Goal: Task Accomplishment & Management: Use online tool/utility

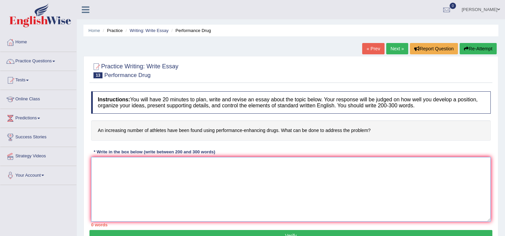
click at [211, 194] on textarea at bounding box center [291, 189] width 400 height 65
click at [174, 162] on textarea "Many athletes in world wide have been using" at bounding box center [291, 189] width 400 height 65
click at [213, 164] on textarea "Many athletes in world wide have been found using" at bounding box center [291, 189] width 400 height 65
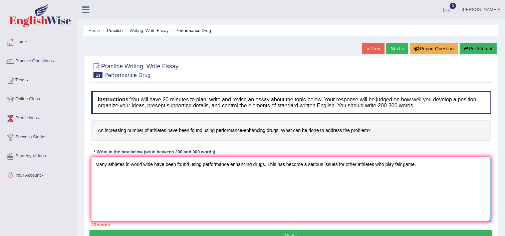
click at [229, 165] on textarea "Many athletes in world wide have been found using performance enhancing drugs. …" at bounding box center [291, 189] width 400 height 65
click at [338, 167] on textarea "Many athletes in world wide have been found using performance-enhancing drugs. …" at bounding box center [291, 189] width 400 height 65
click at [412, 164] on textarea "Many athletes in world wide have been found using performance-enhancing drugs. …" at bounding box center [291, 189] width 400 height 65
click at [350, 164] on textarea "Many athletes in world wide have been found using performance-enhancing drugs. …" at bounding box center [291, 189] width 400 height 65
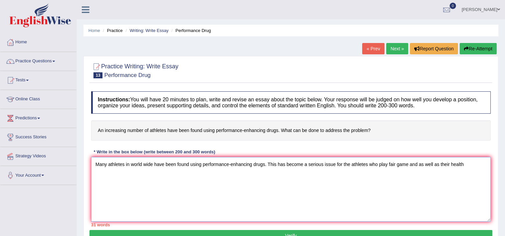
drag, startPoint x: 368, startPoint y: 165, endPoint x: 408, endPoint y: 168, distance: 39.5
click at [408, 168] on textarea "Many athletes in world wide have been found using performance-enhancing drugs. …" at bounding box center [291, 189] width 400 height 65
click at [453, 166] on textarea "Many athletes in world wide have been found using performance-enhancing drugs. …" at bounding box center [291, 189] width 400 height 65
click at [484, 164] on textarea "Many athletes in world wide have been found using performance-enhancing drugs. …" at bounding box center [291, 189] width 400 height 65
click at [389, 192] on textarea "Many athletes in world wide have been found using performance-enhancing drugs. …" at bounding box center [291, 189] width 400 height 65
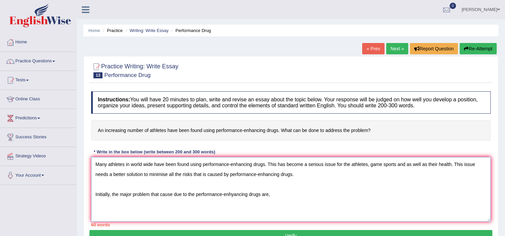
click at [233, 196] on textarea "Many athletes in world wide have been found using performance-enhancing drugs. …" at bounding box center [291, 189] width 400 height 65
click at [275, 196] on textarea "Many athletes in world wide have been found using performance-enhancing drugs. …" at bounding box center [291, 189] width 400 height 65
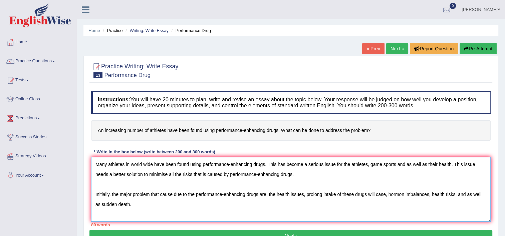
click at [402, 192] on textarea "Many athletes in world wide have been found using performance-enhancing drugs. …" at bounding box center [291, 189] width 400 height 65
click at [291, 214] on textarea "Many athletes in world wide have been found using performance-enhancing drugs. …" at bounding box center [291, 189] width 400 height 65
click at [305, 194] on textarea "Many athletes in world wide have been found using performance-enhancing drugs. …" at bounding box center [291, 189] width 400 height 65
click at [266, 194] on textarea "Many athletes in world wide have been found using performance-enhancing drugs. …" at bounding box center [291, 189] width 400 height 65
click at [270, 195] on textarea "Many athletes in world wide have been found using performance-enhancing drugs. …" at bounding box center [291, 189] width 400 height 65
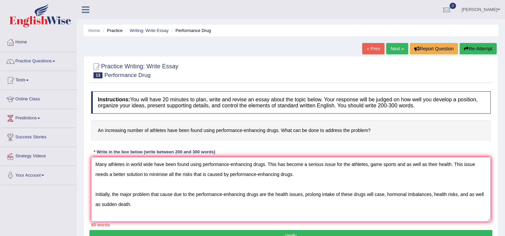
click at [270, 195] on textarea "Many athletes in world wide have been found using performance-enhancing drugs. …" at bounding box center [291, 189] width 400 height 65
click at [297, 195] on textarea "Many athletes in world wide have been found using performance-enhancing drugs. …" at bounding box center [291, 189] width 400 height 65
click at [265, 194] on textarea "Many athletes in world wide have been found using performance-enhancing drugs. …" at bounding box center [291, 189] width 400 height 65
click at [372, 194] on textarea "Many athletes in world wide have been found using performance-enhancing drugs. …" at bounding box center [291, 189] width 400 height 65
click at [405, 206] on textarea "Many athletes in world wide have been found using performance-enhancing drugs. …" at bounding box center [291, 189] width 400 height 65
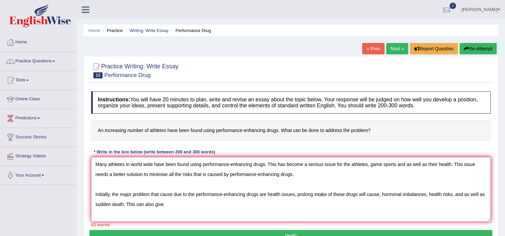
drag, startPoint x: 297, startPoint y: 194, endPoint x: 124, endPoint y: 205, distance: 173.3
click at [124, 205] on textarea "Many athletes in world wide have been found using performance-enhancing drugs. …" at bounding box center [291, 189] width 400 height 65
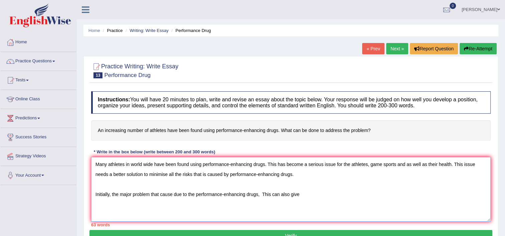
drag, startPoint x: 195, startPoint y: 194, endPoint x: 111, endPoint y: 192, distance: 84.5
click at [111, 192] on textarea "Many athletes in world wide have been found using performance-enhancing drugs. …" at bounding box center [291, 189] width 400 height 65
click at [195, 195] on textarea "Many athletes in world wide have been found using performance-enhancing drugs. …" at bounding box center [291, 189] width 400 height 65
drag, startPoint x: 357, startPoint y: 193, endPoint x: 327, endPoint y: 193, distance: 29.4
click at [327, 193] on textarea "Many athletes in world wide have been found using performance-enhancing drugs. …" at bounding box center [291, 189] width 400 height 65
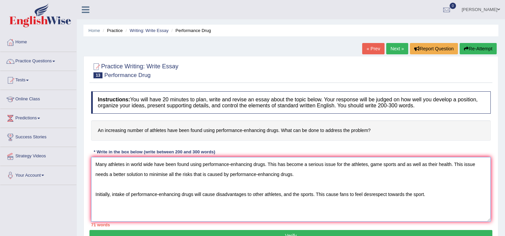
click at [371, 195] on textarea "Many athletes in world wide have been found using performance-enhancing drugs. …" at bounding box center [291, 189] width 400 height 65
click at [427, 195] on textarea "Many athletes in world wide have been found using performance-enhancing drugs. …" at bounding box center [291, 189] width 400 height 65
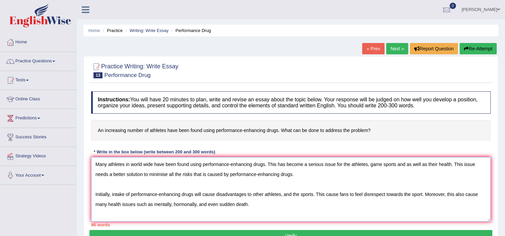
click at [217, 202] on textarea "Many athletes in world wide have been found using performance-enhancing drugs. …" at bounding box center [291, 189] width 400 height 65
click at [266, 208] on textarea "Many athletes in world wide have been found using performance-enhancing drugs. …" at bounding box center [291, 189] width 400 height 65
click at [460, 194] on textarea "Many athletes in world wide have been found using performance-enhancing drugs. …" at bounding box center [291, 189] width 400 height 65
click at [270, 200] on textarea "Many athletes in world wide have been found using performance-enhancing drugs. …" at bounding box center [291, 189] width 400 height 65
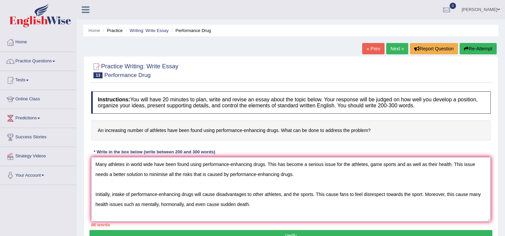
drag, startPoint x: 217, startPoint y: 205, endPoint x: 204, endPoint y: 203, distance: 13.2
click at [204, 203] on textarea "Many athletes in world wide have been found using performance-enhancing drugs. …" at bounding box center [291, 189] width 400 height 65
click at [238, 204] on textarea "Many athletes in world wide have been found using performance-enhancing drugs. …" at bounding box center [291, 189] width 400 height 65
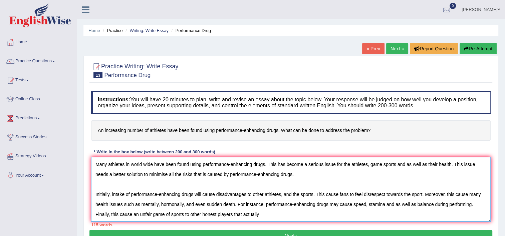
click at [194, 213] on textarea "Many athletes in world wide have been found using performance-enhancing drugs. …" at bounding box center [291, 189] width 400 height 65
click at [231, 215] on textarea "Many athletes in world wide have been found using performance-enhancing drugs. …" at bounding box center [291, 189] width 400 height 65
drag, startPoint x: 231, startPoint y: 215, endPoint x: 200, endPoint y: 208, distance: 31.6
click at [200, 208] on textarea "Many athletes in world wide have been found using performance-enhancing drugs. …" at bounding box center [291, 189] width 400 height 65
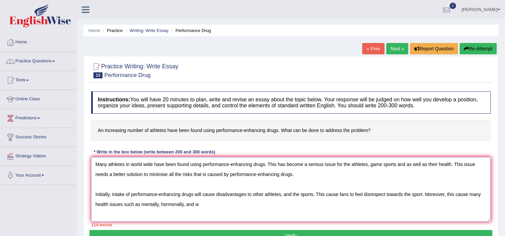
type textarea "Many athletes in world wide have been found using performance-enhancing drugs. …"
